Goal: Find specific page/section: Find specific page/section

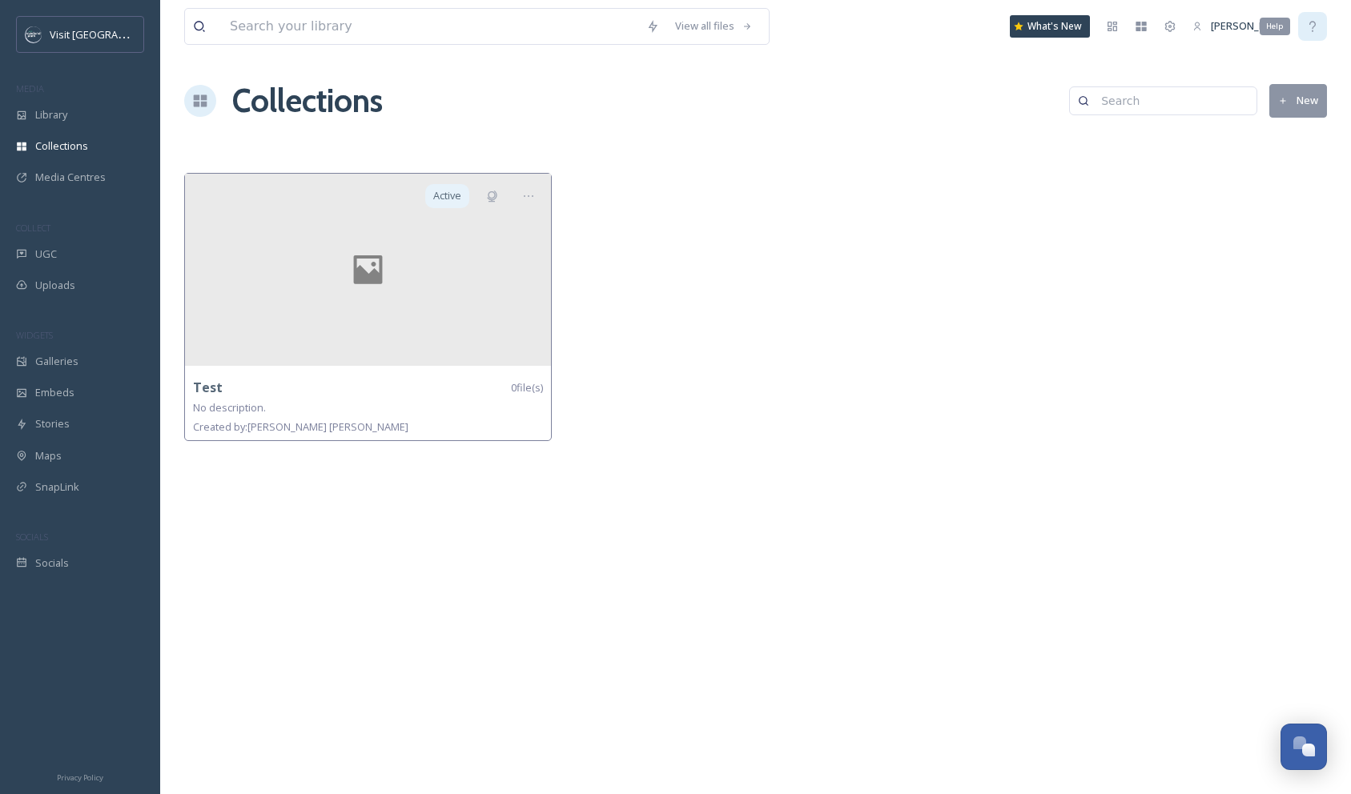
click at [1315, 26] on icon at bounding box center [1312, 26] width 13 height 13
click at [48, 114] on span "Library" at bounding box center [51, 114] width 32 height 15
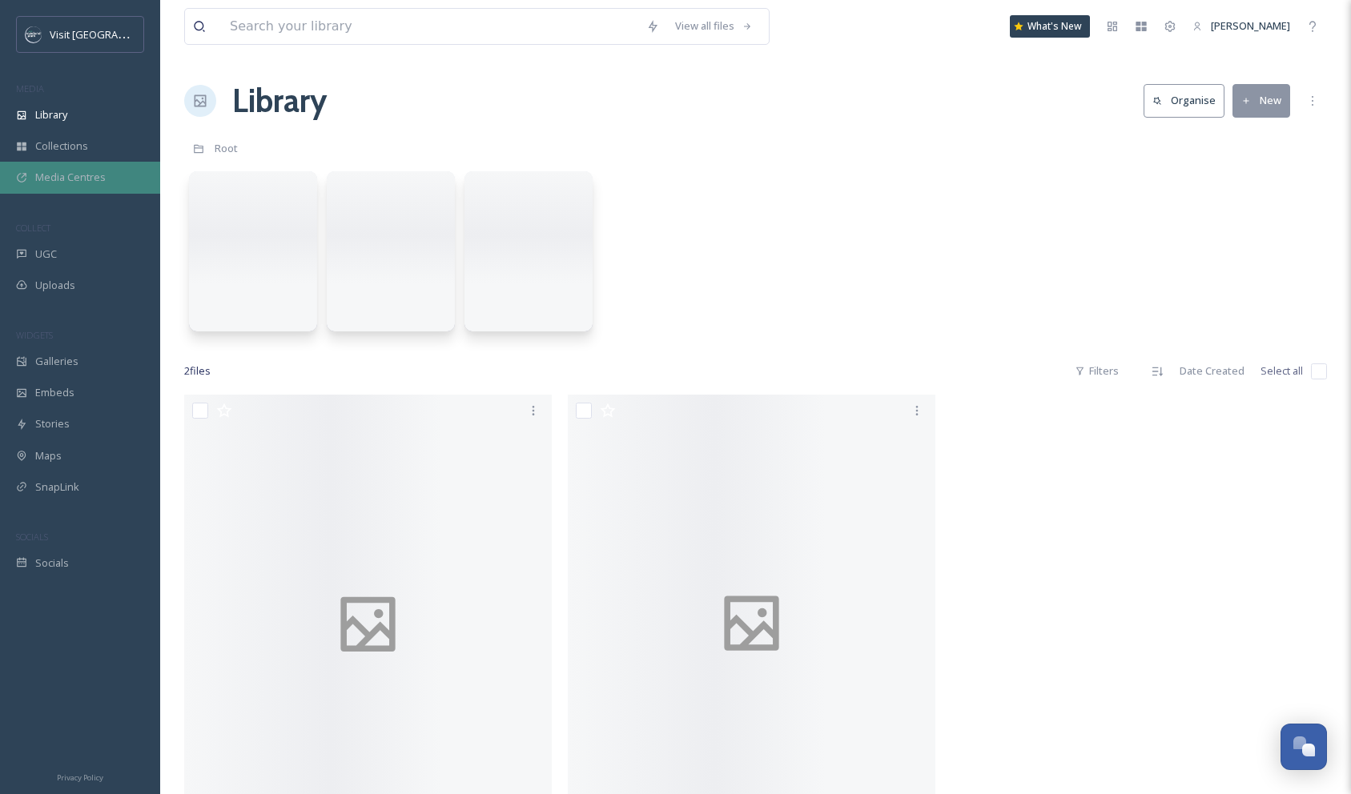
click at [62, 168] on div "Media Centres" at bounding box center [80, 177] width 160 height 31
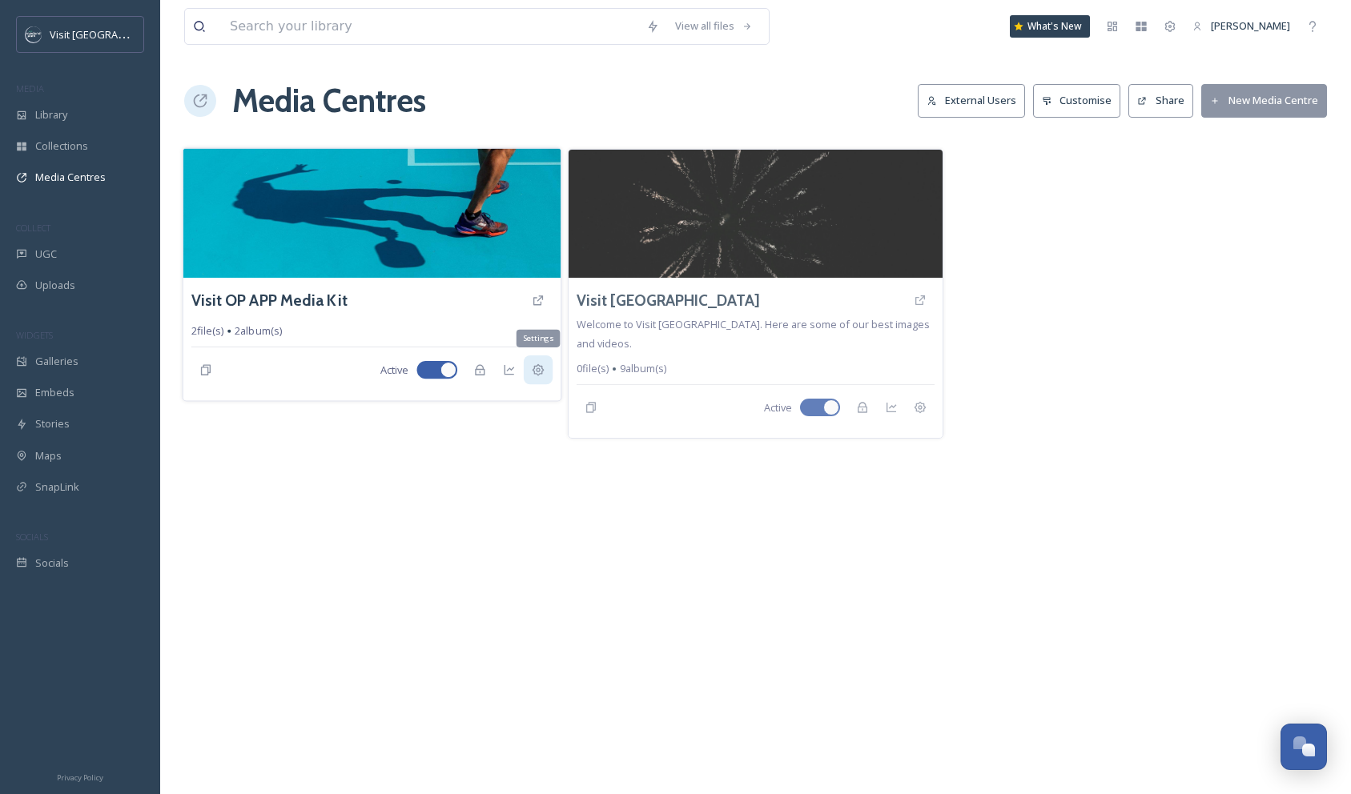
click at [536, 373] on icon at bounding box center [538, 369] width 13 height 13
click at [536, 367] on icon at bounding box center [538, 369] width 13 height 13
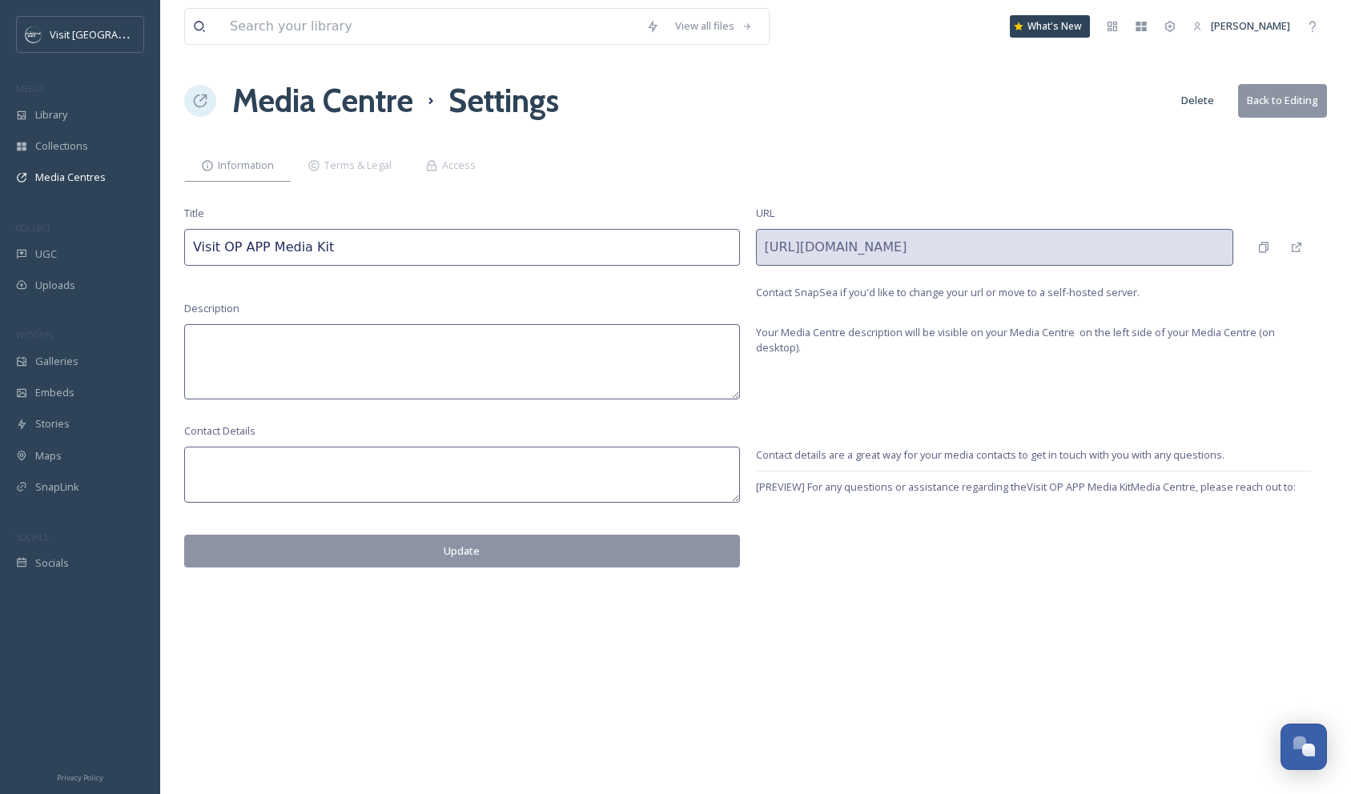
click at [354, 355] on textarea at bounding box center [462, 361] width 556 height 75
